Goal: Task Accomplishment & Management: Manage account settings

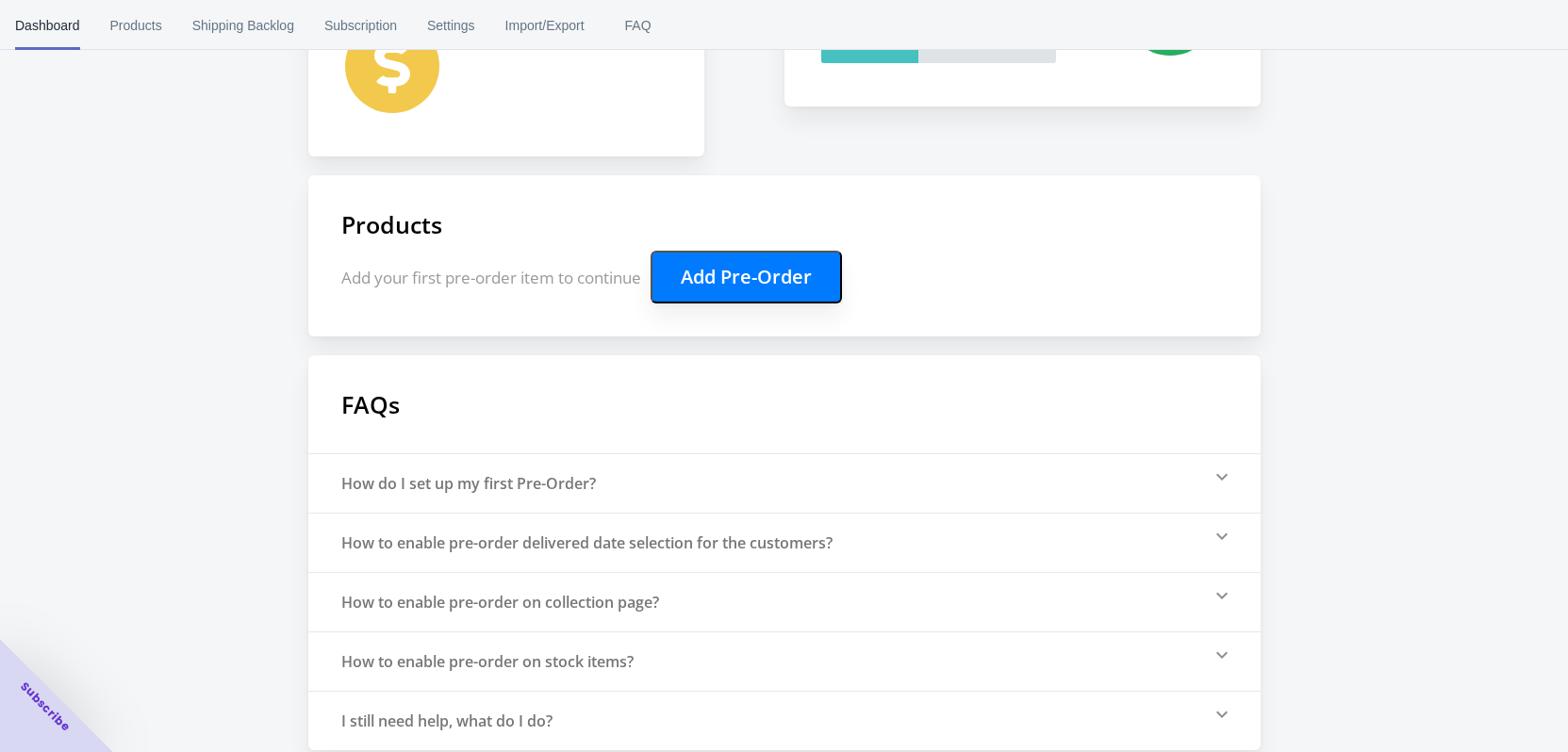
scroll to position [509, 0]
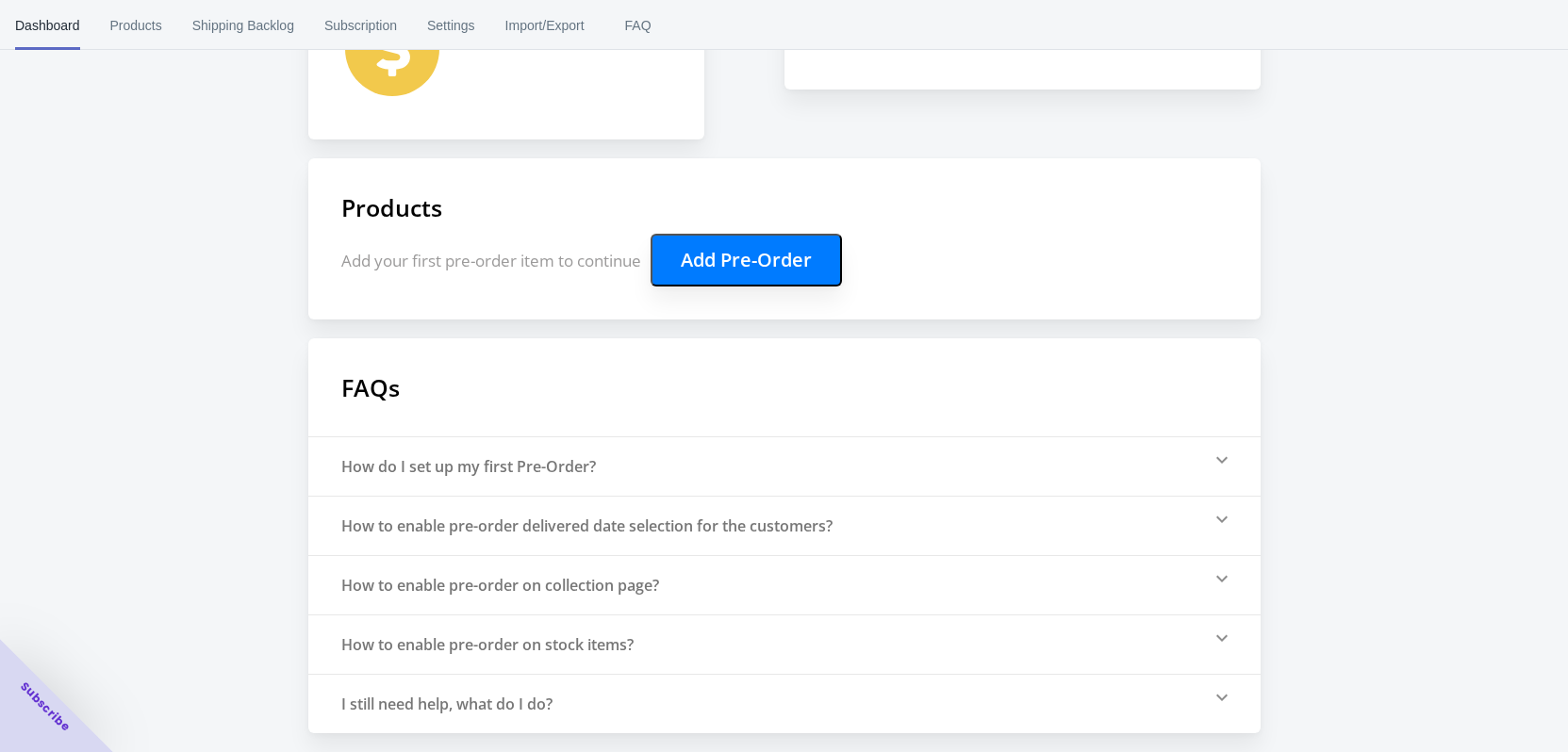
click at [1223, 461] on icon at bounding box center [1222, 460] width 12 height 7
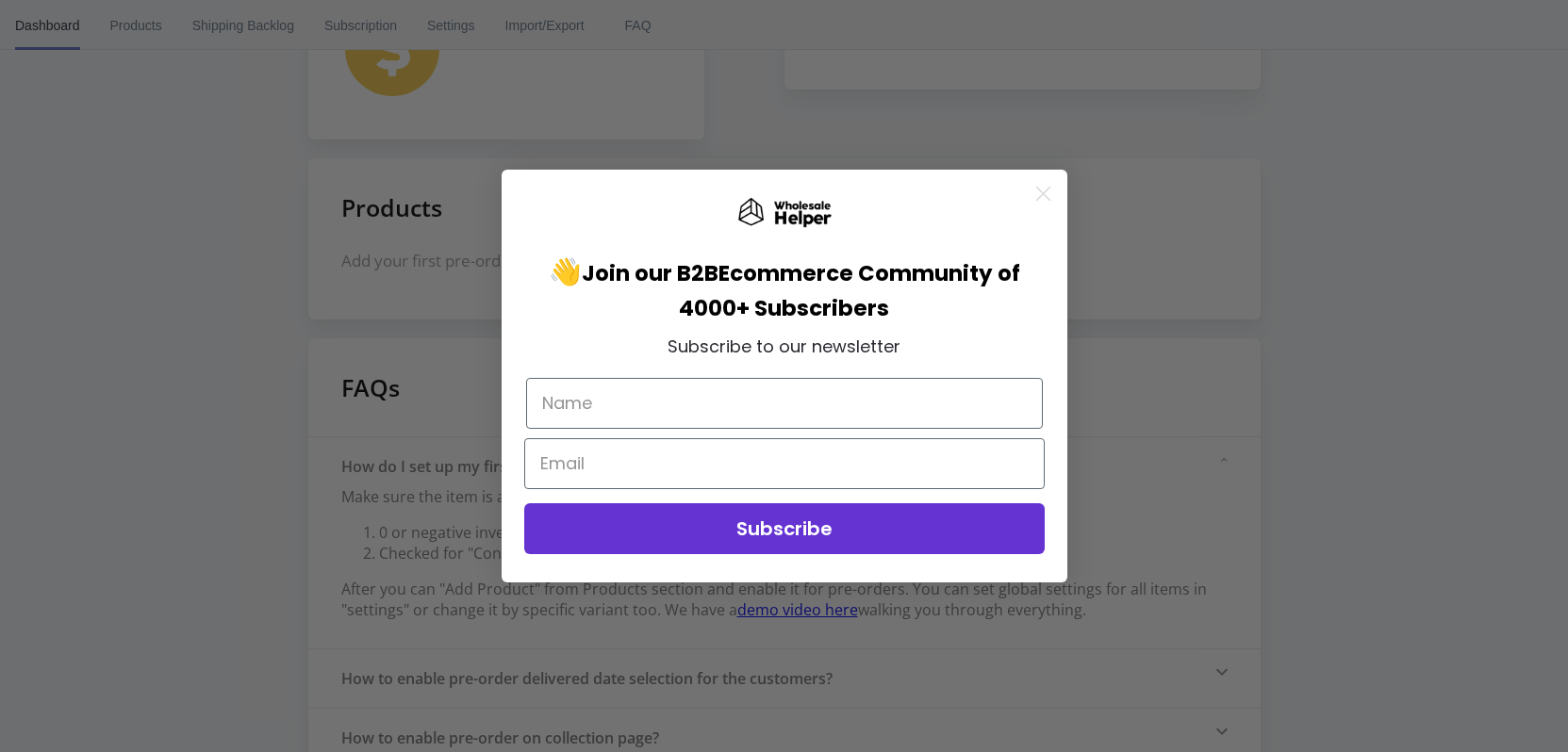
click at [1048, 182] on circle "Close dialog" at bounding box center [1042, 193] width 31 height 31
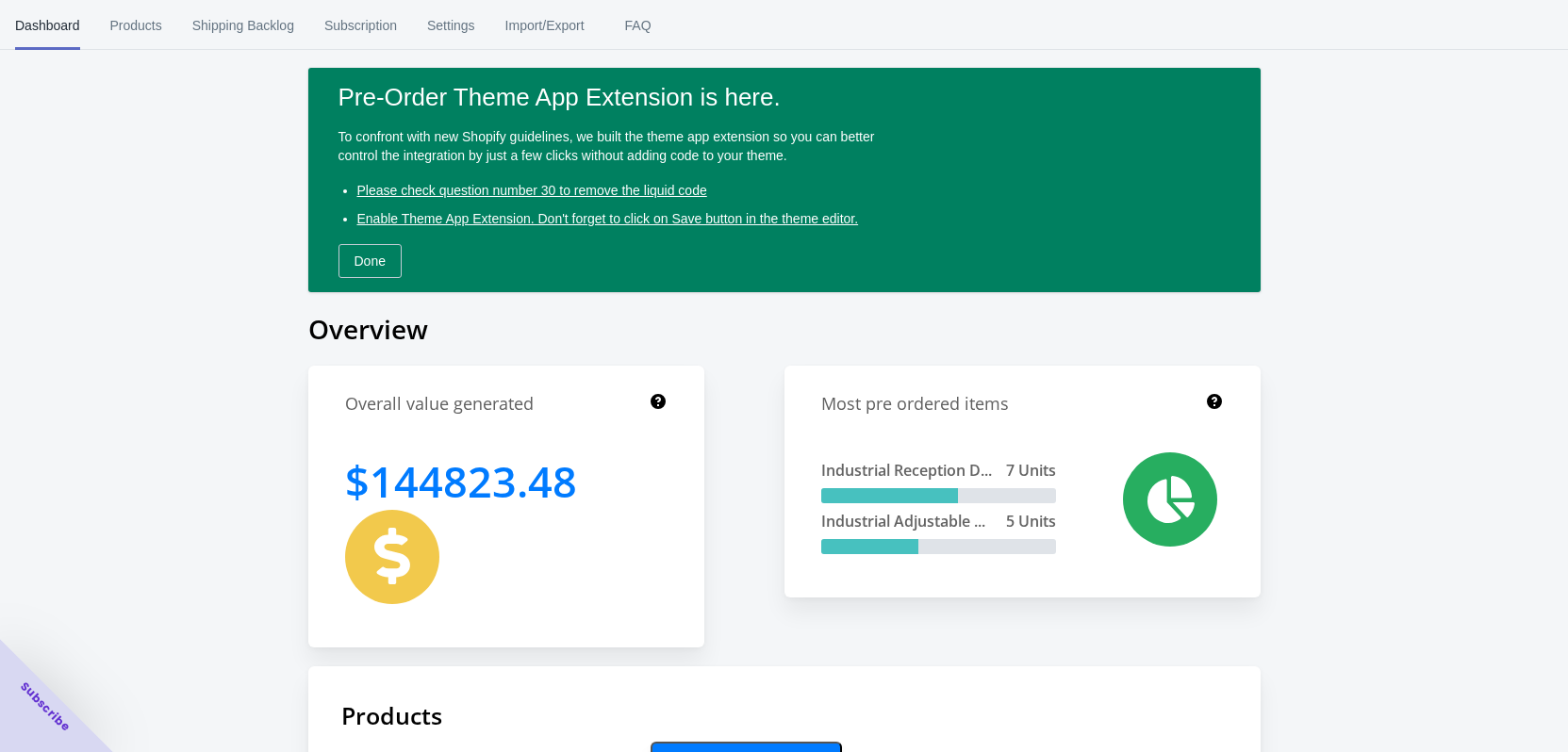
scroll to position [0, 0]
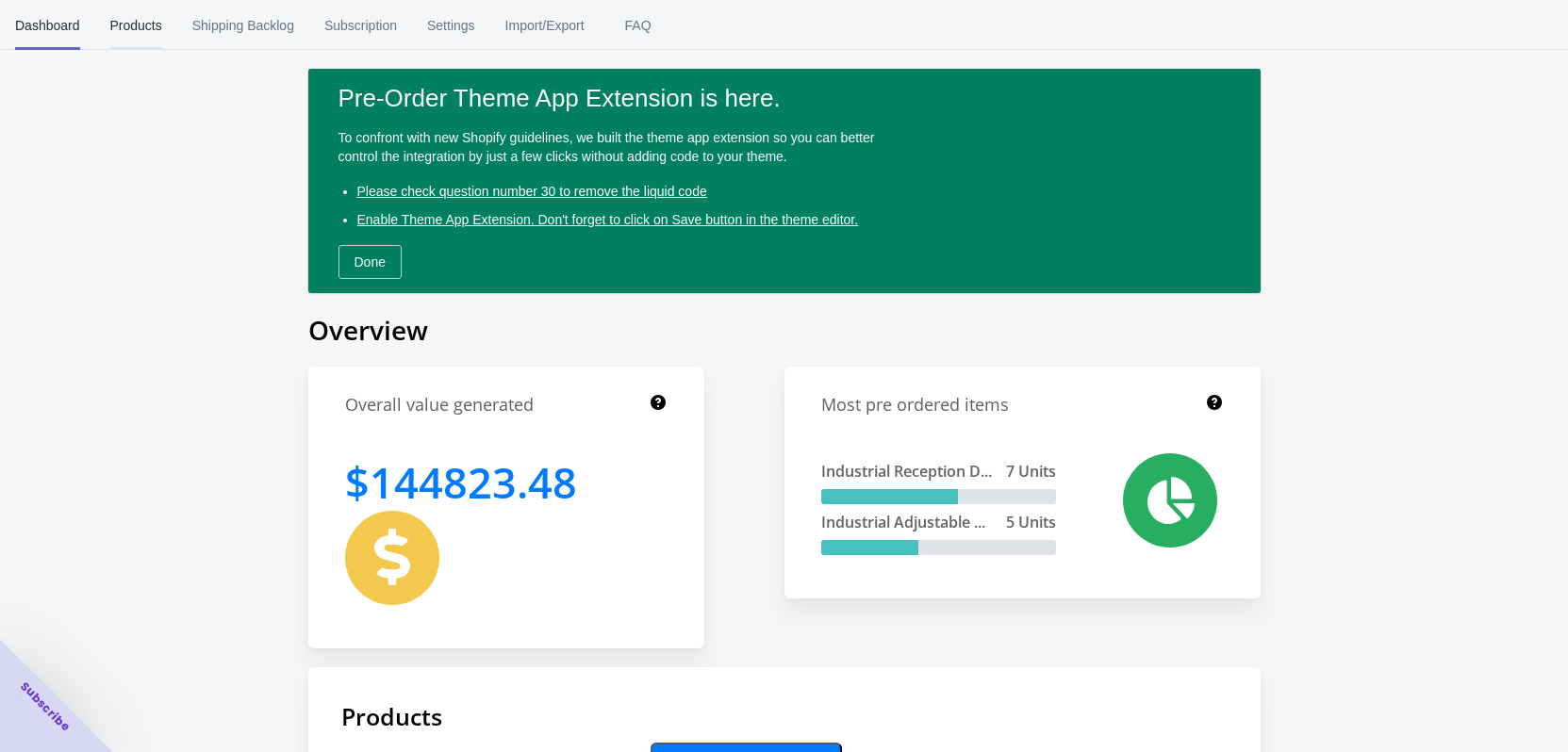
click at [147, 34] on span "Products" at bounding box center [137, 25] width 52 height 49
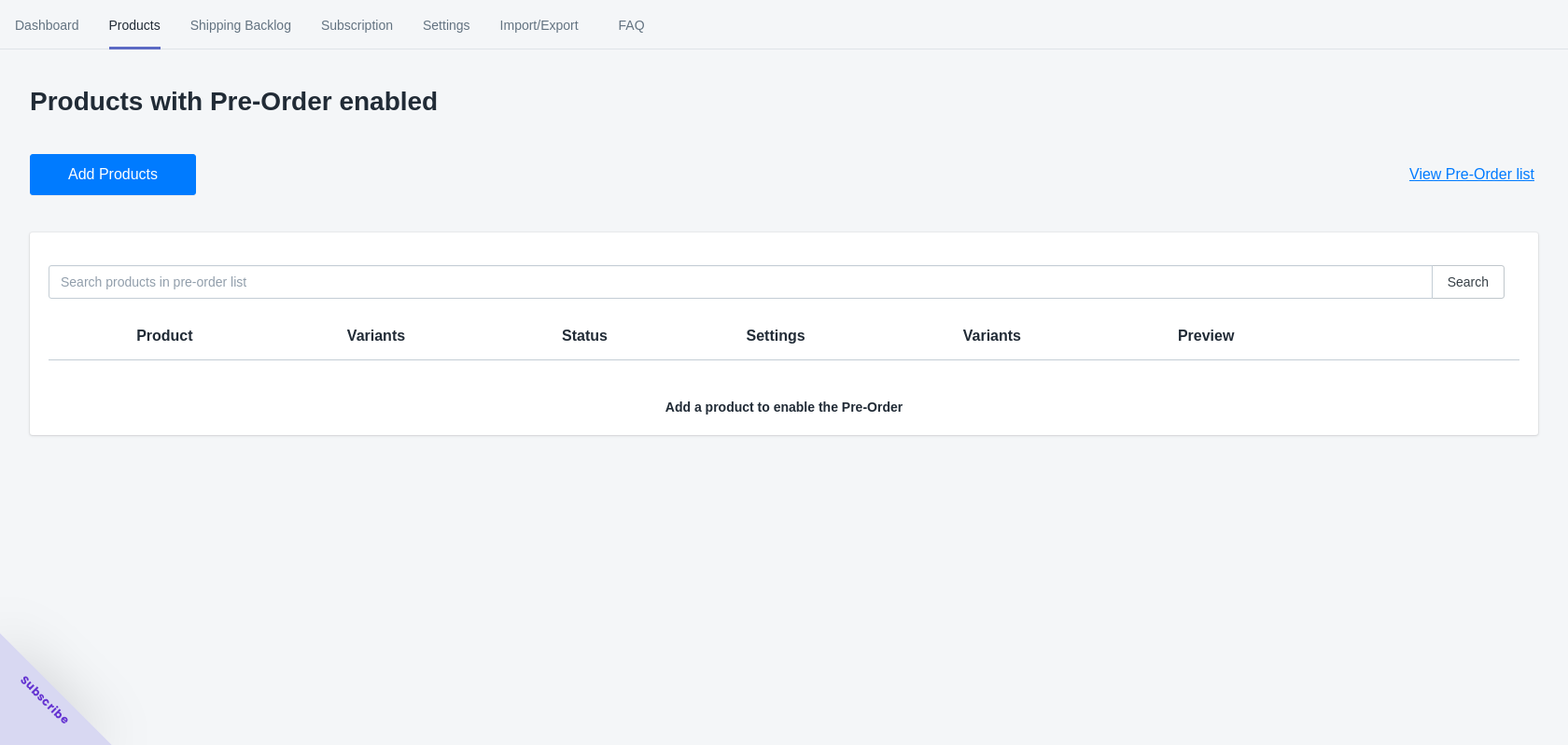
click at [267, 25] on span "Shipping Backlog" at bounding box center [241, 25] width 101 height 49
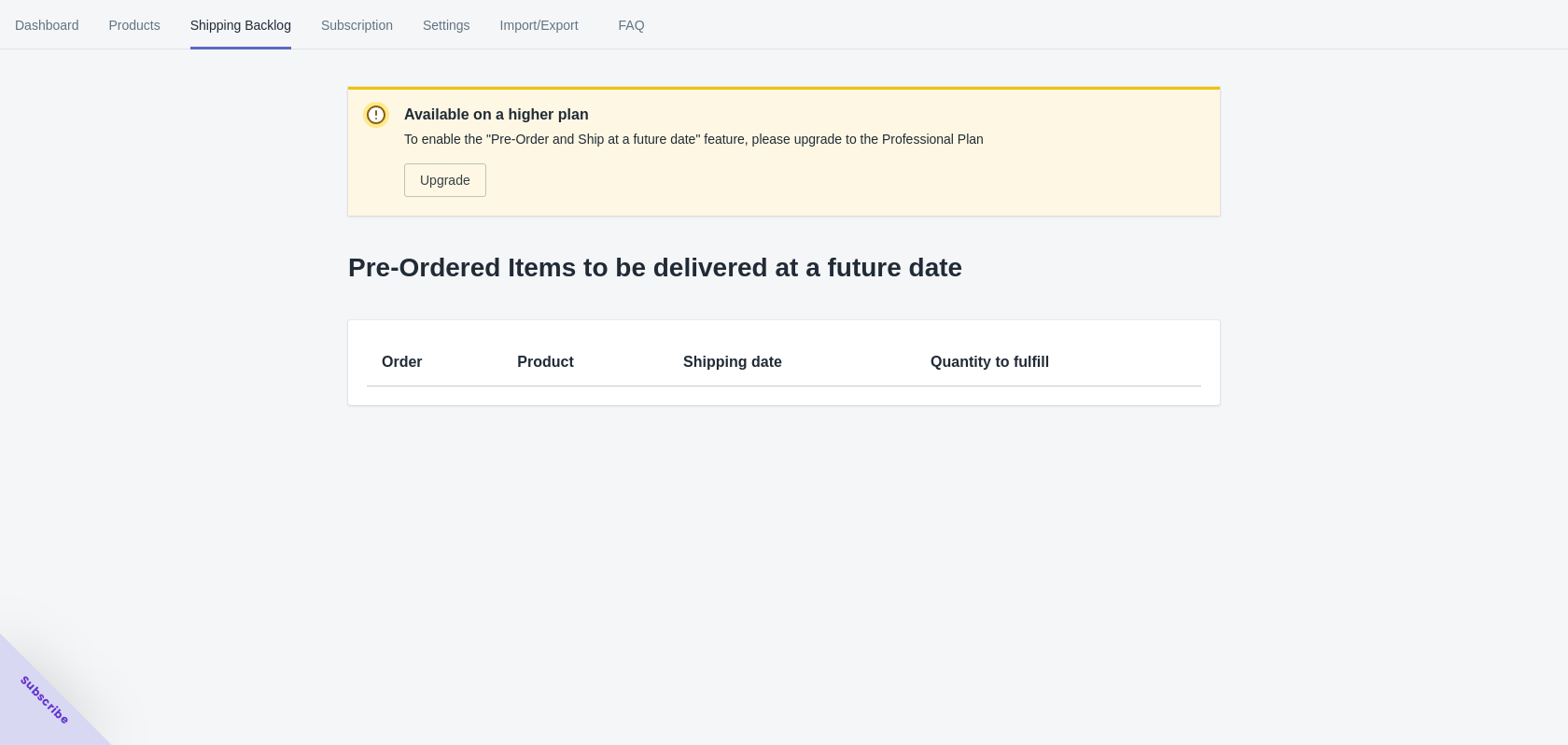
click at [360, 24] on span "Subscription" at bounding box center [356, 25] width 71 height 49
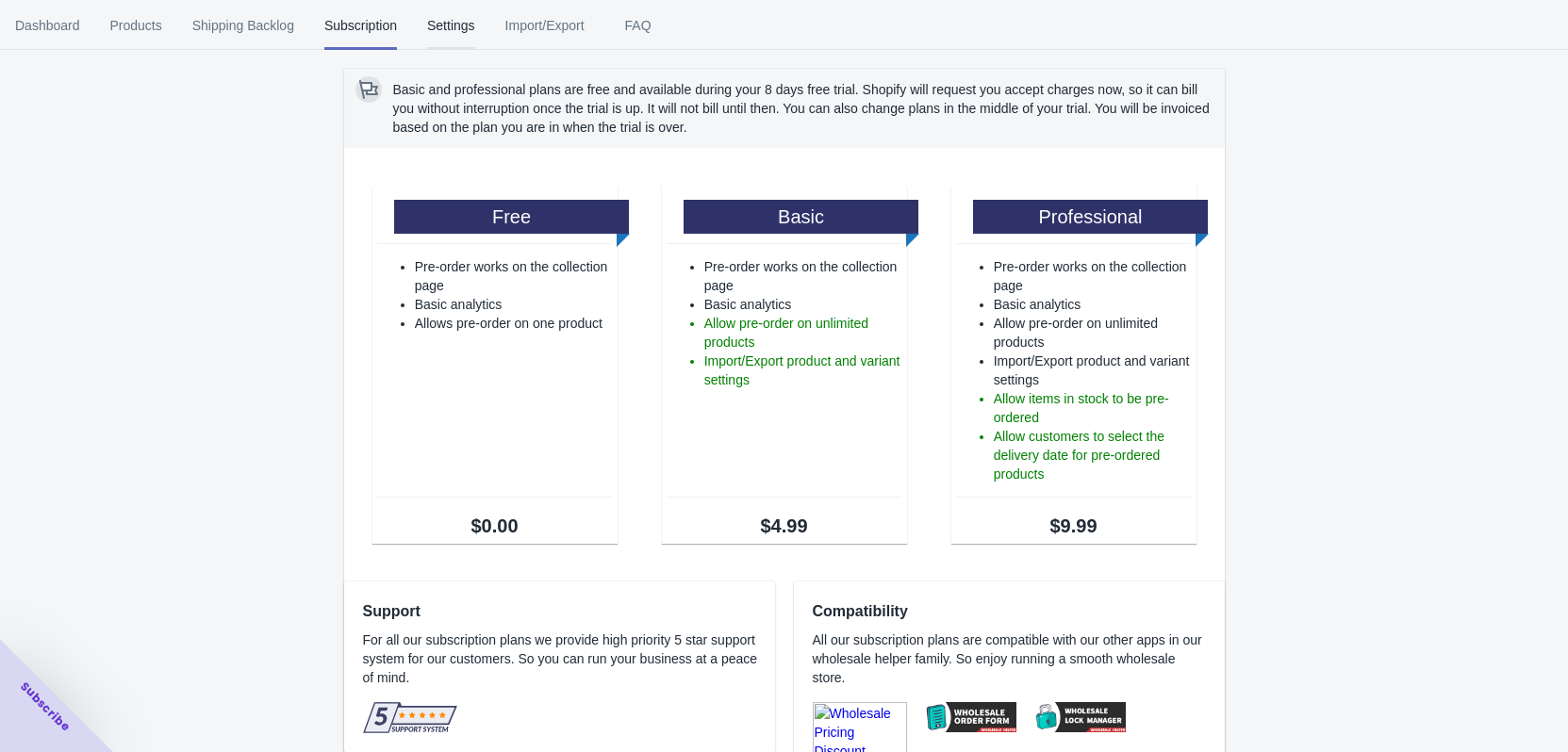
click at [476, 24] on button "Settings" at bounding box center [450, 25] width 78 height 49
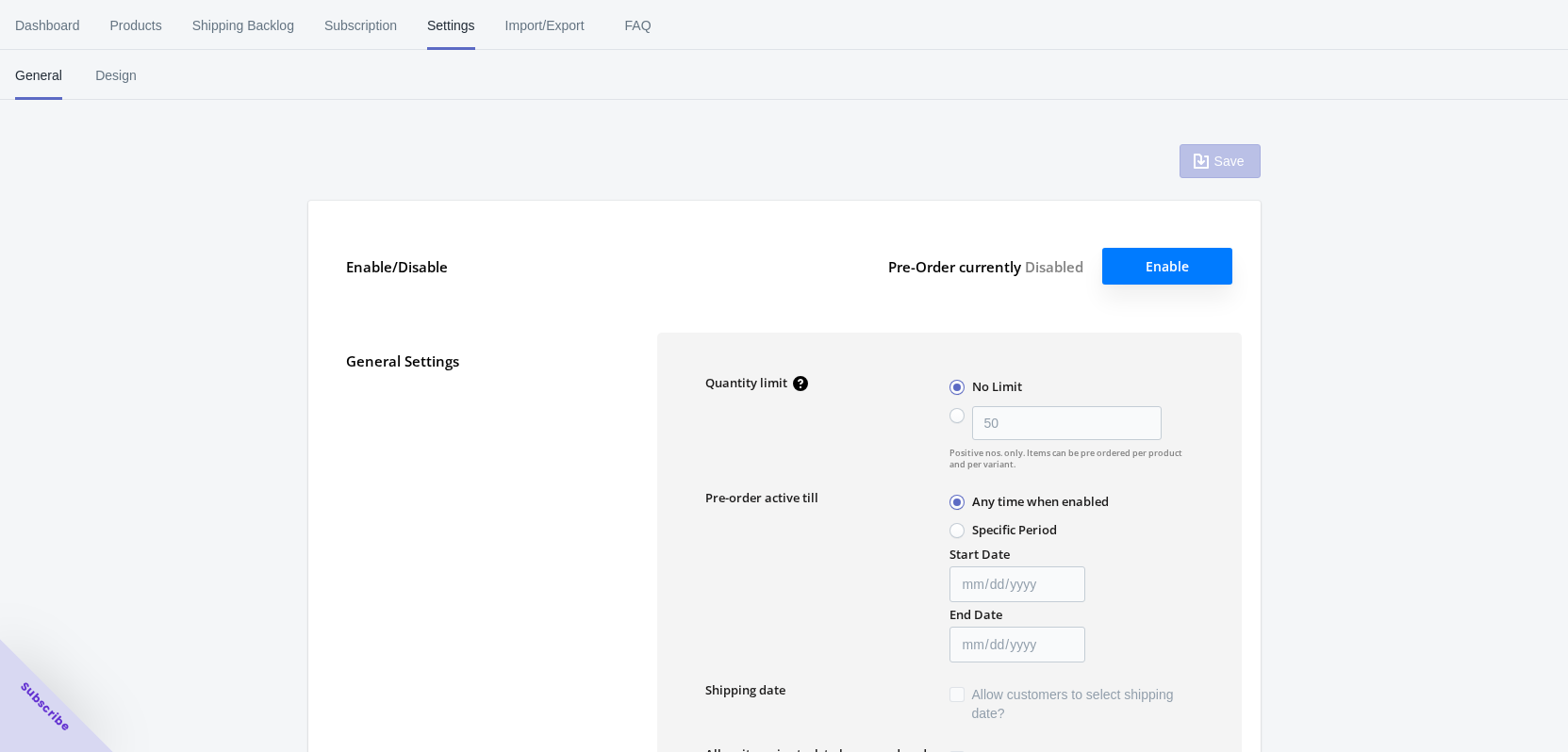
radio input "false"
type input "6"
type input "[DATE]"
type textarea "Inventory level is <qty>. Some of the items will be pre-ordered."
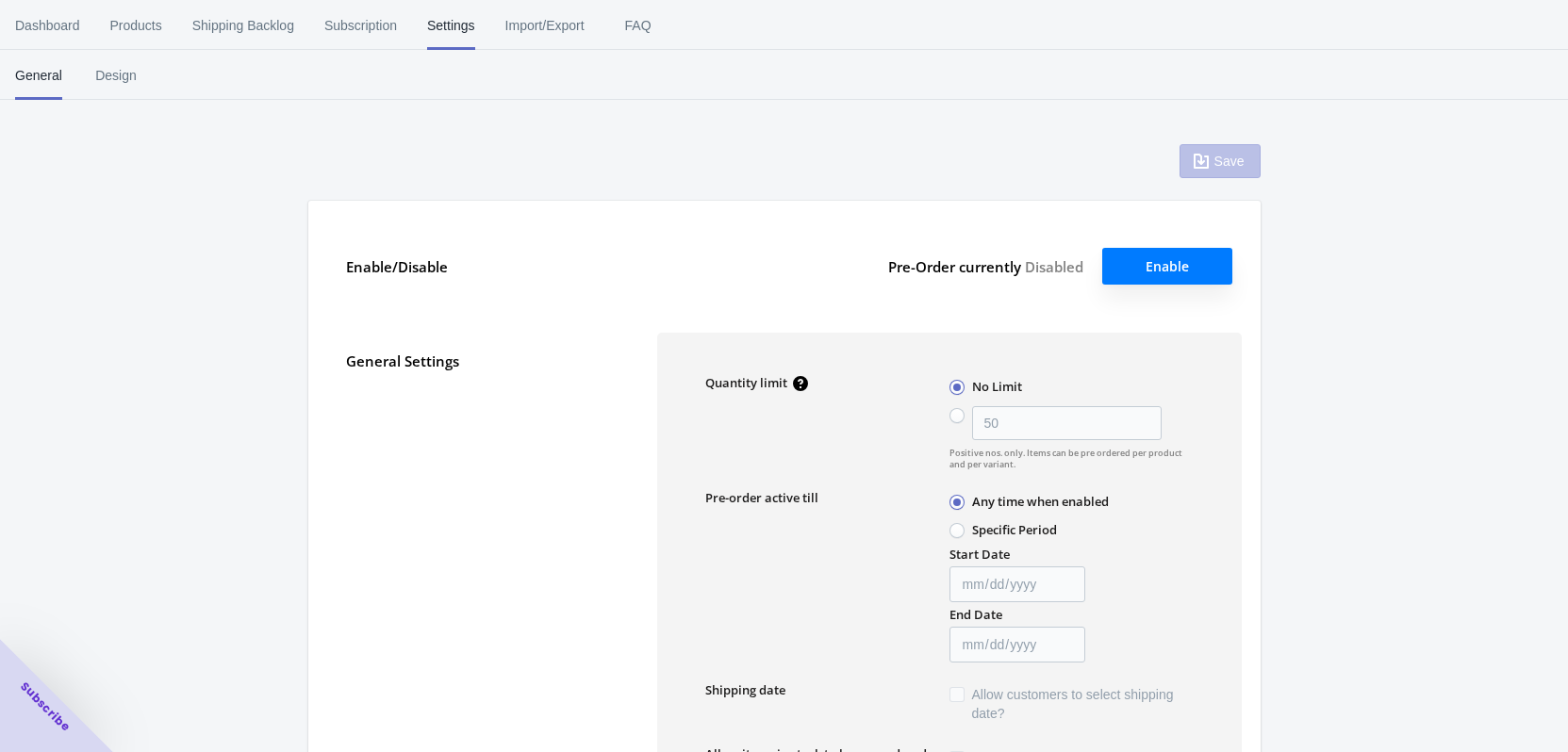
type textarea "Only <qty> items left in stock."
type textarea "A maximum of <qty> products can be pre ordered."
click at [513, 19] on span "Import/Export" at bounding box center [544, 25] width 79 height 49
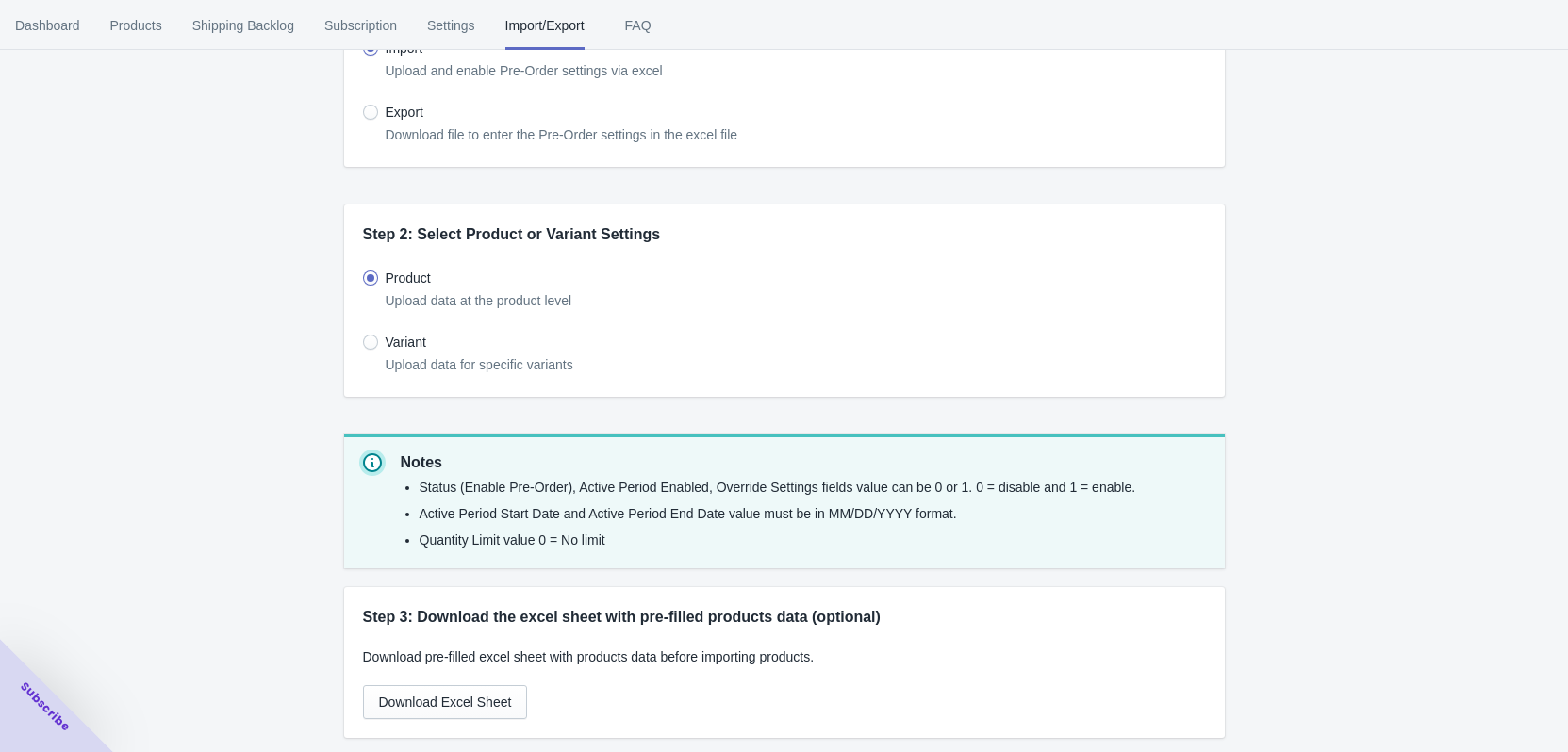
scroll to position [449, 0]
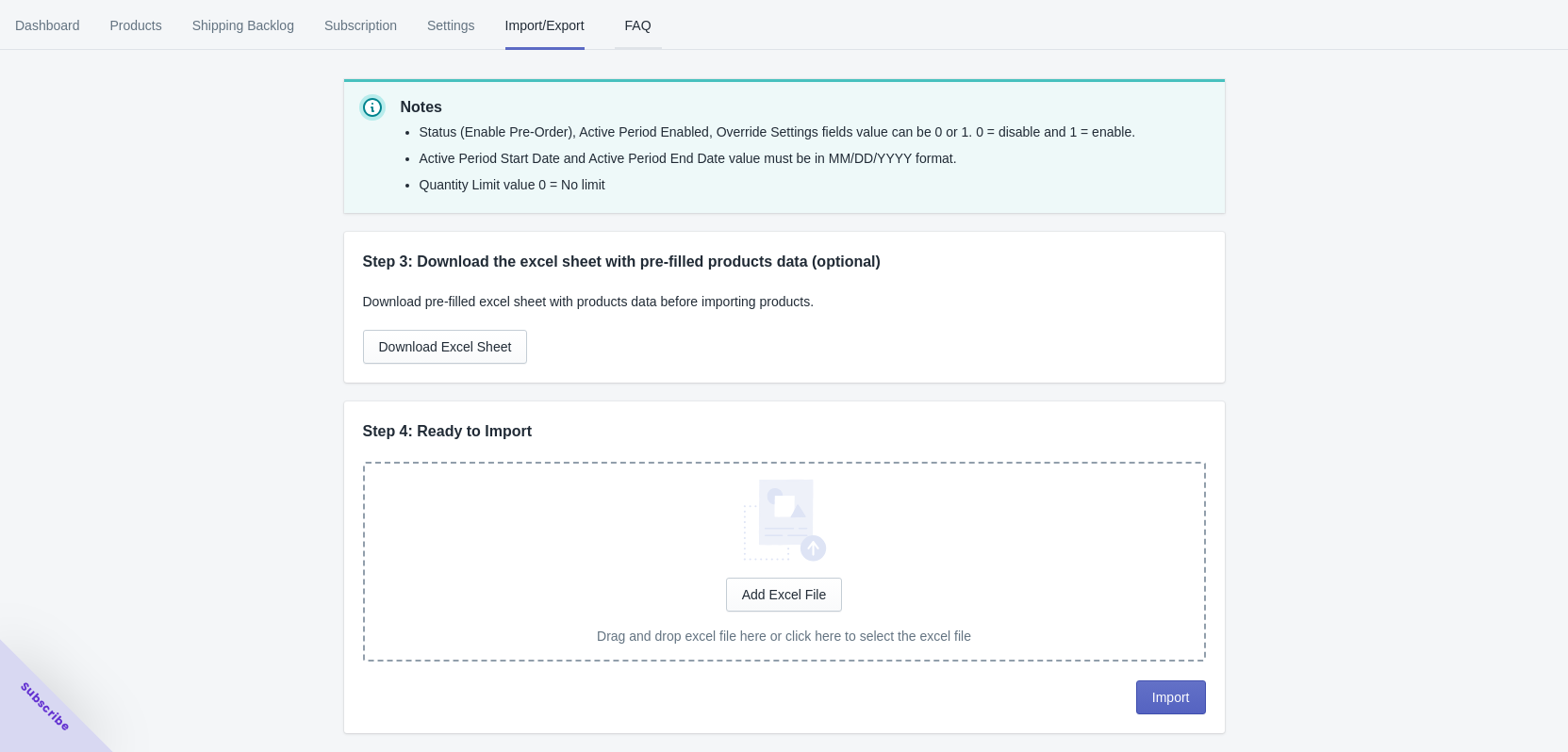
click at [619, 23] on span "FAQ" at bounding box center [638, 25] width 47 height 49
click at [70, 26] on span "Dashboard" at bounding box center [48, 25] width 65 height 49
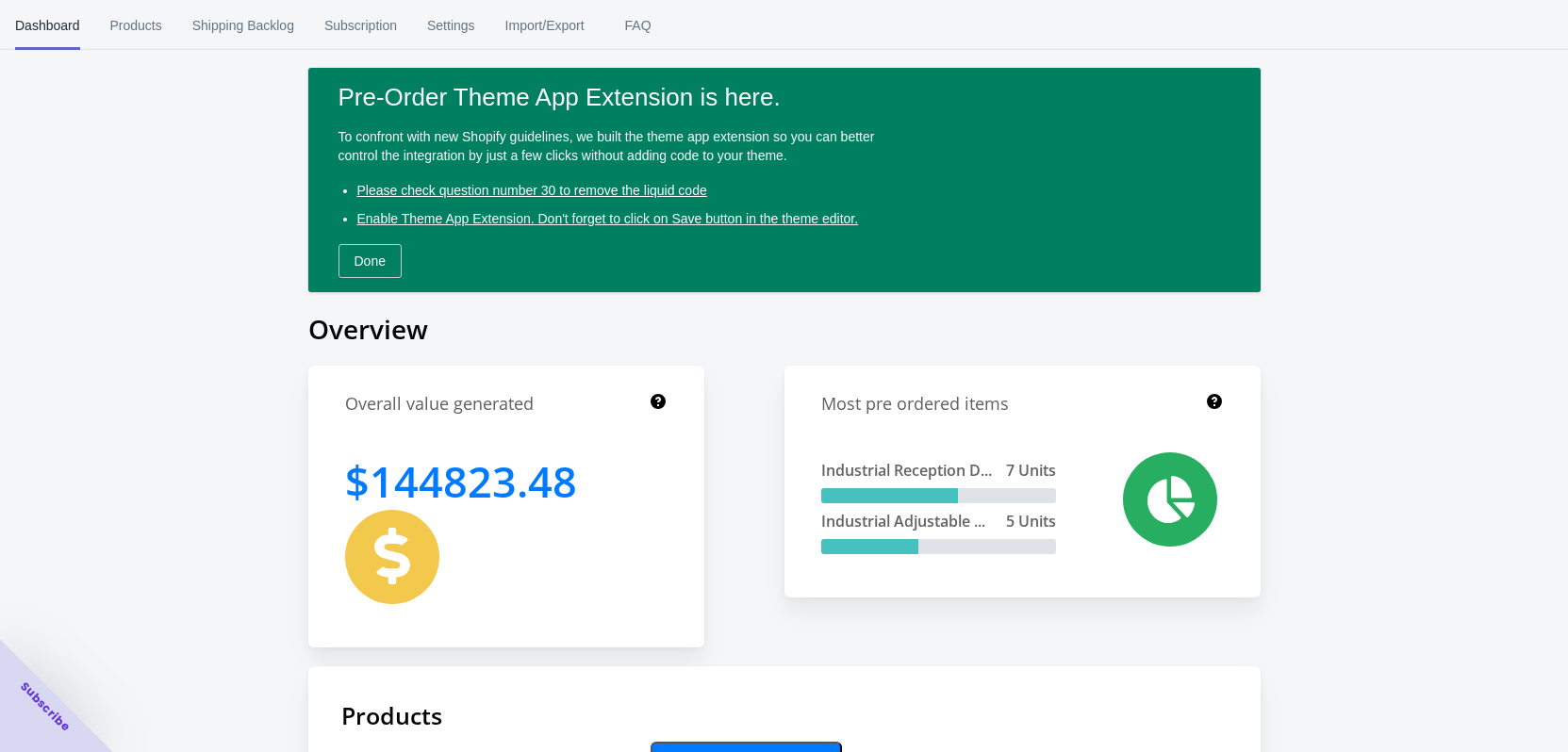
scroll to position [0, 0]
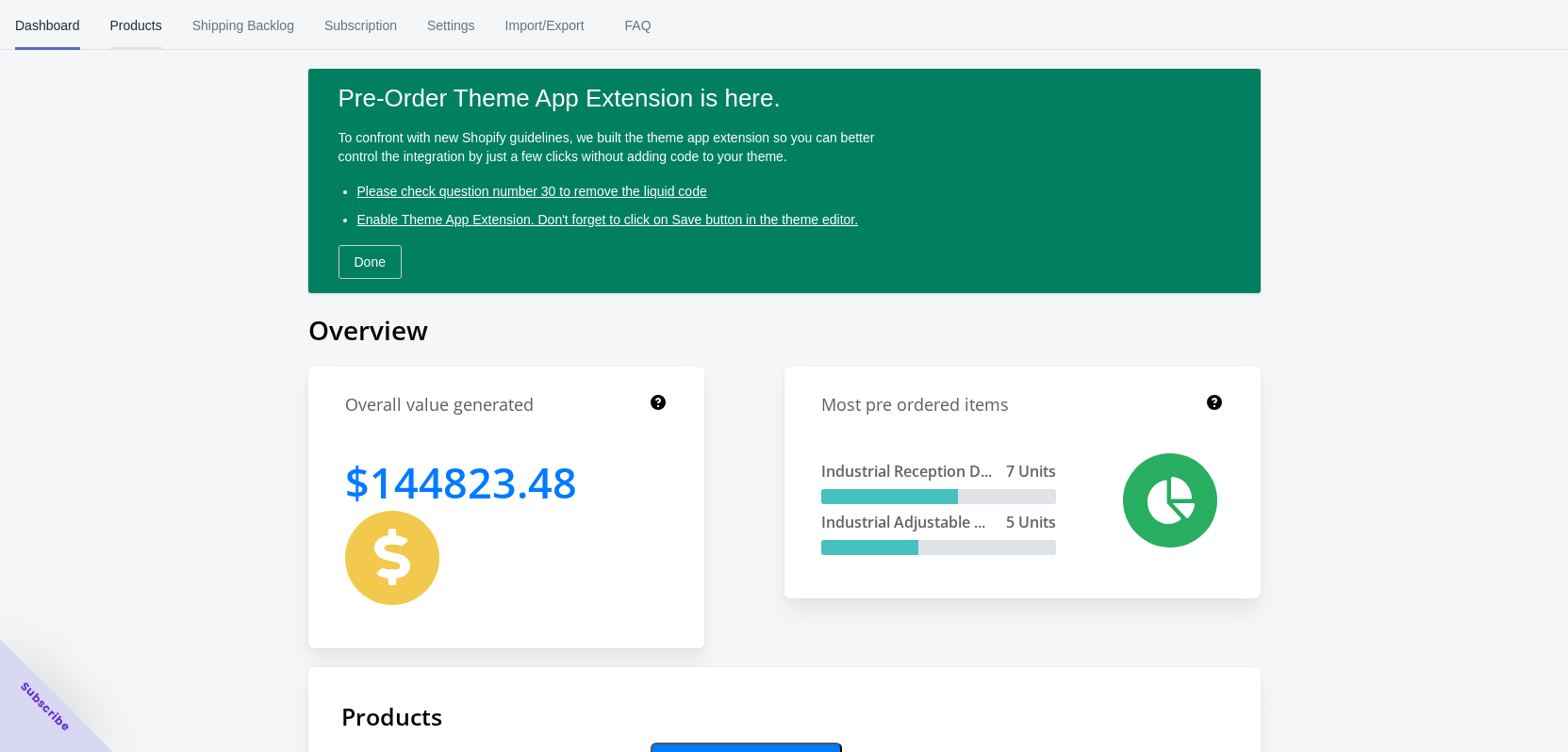
click at [130, 28] on span "Products" at bounding box center [137, 25] width 52 height 49
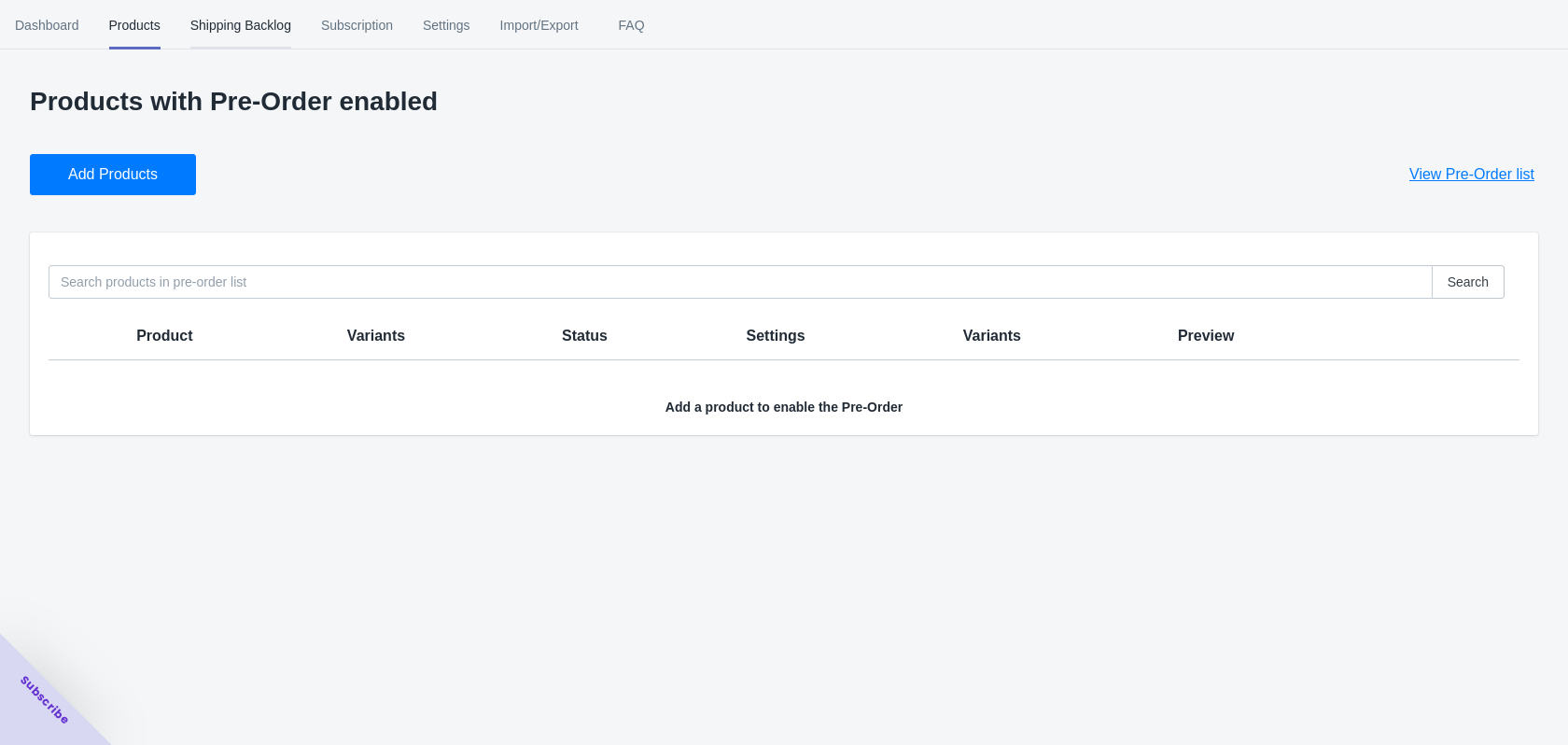
click at [269, 14] on span "Shipping Backlog" at bounding box center [241, 25] width 101 height 49
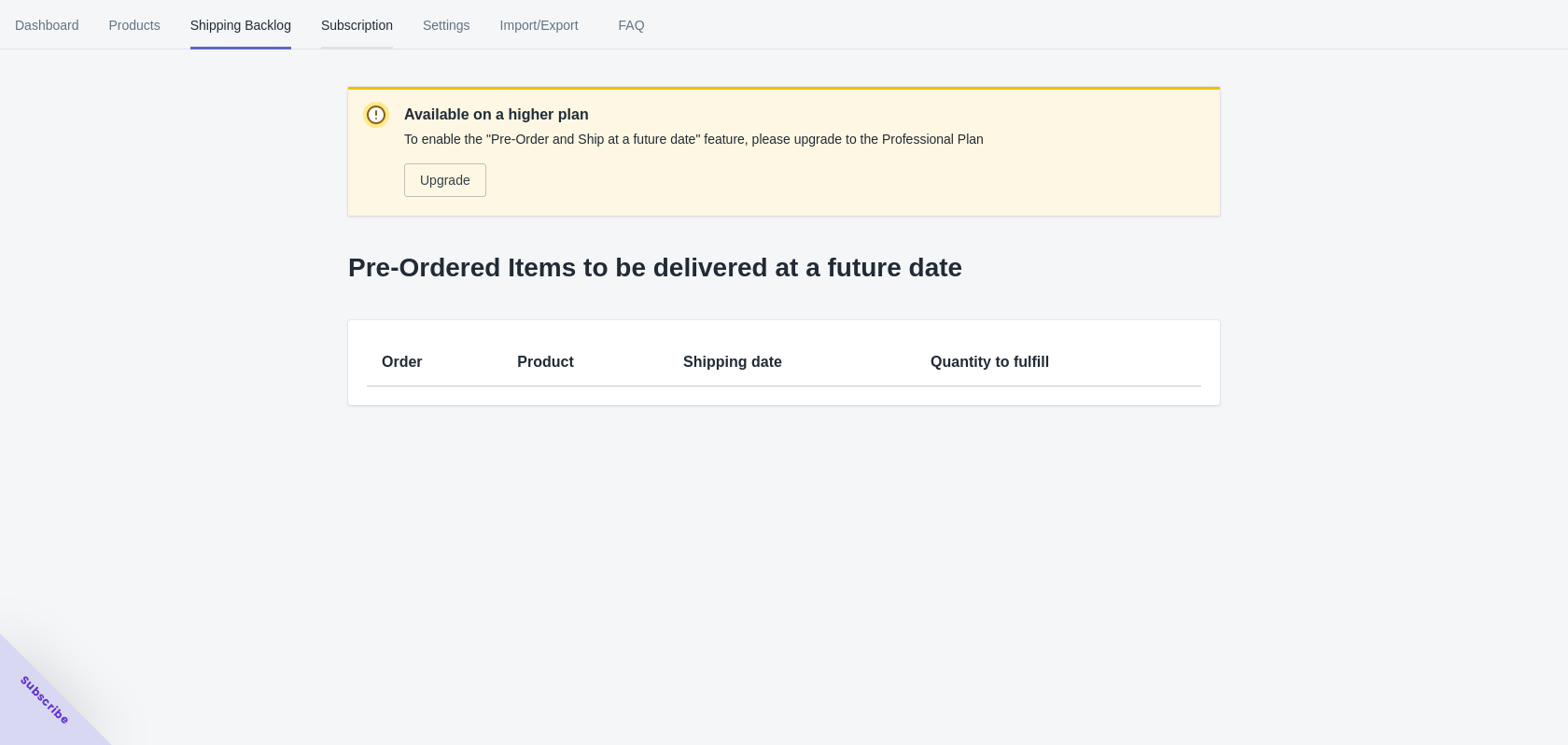
click at [334, 22] on span "Subscription" at bounding box center [356, 25] width 71 height 49
